Goal: Transaction & Acquisition: Obtain resource

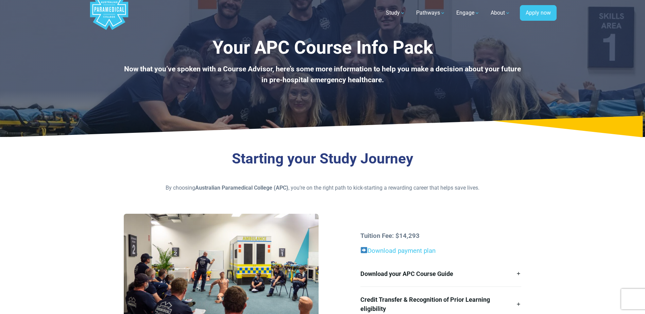
scroll to position [34, 0]
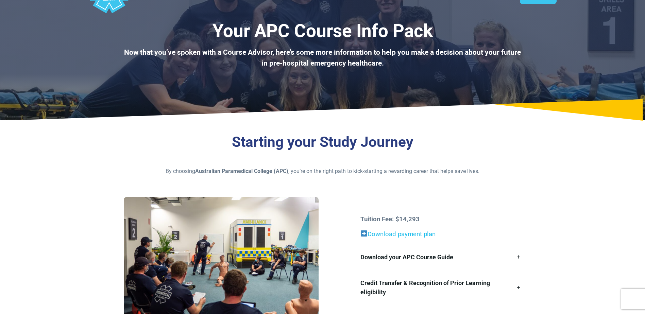
click at [388, 236] on link "Download payment plan" at bounding box center [401, 233] width 68 height 7
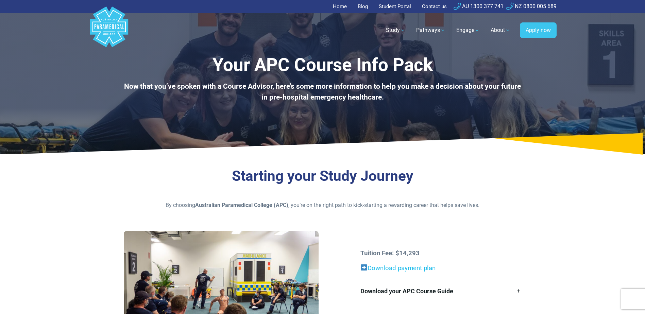
click at [393, 269] on link "Download payment plan" at bounding box center [401, 267] width 68 height 7
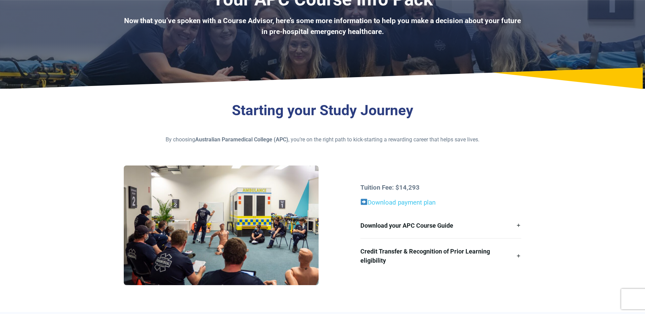
scroll to position [68, 0]
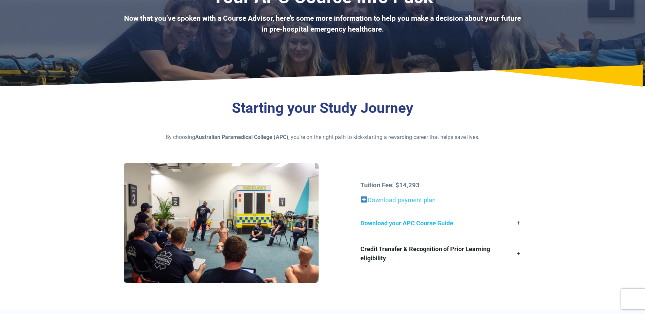
click at [518, 222] on link "Download your APC Course Guide" at bounding box center [440, 222] width 161 height 25
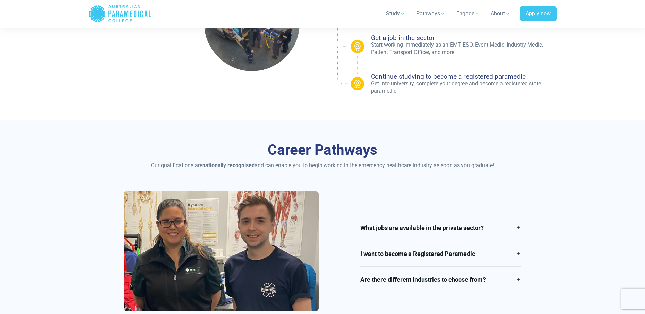
scroll to position [646, 0]
